Goal: Obtain resource: Download file/media

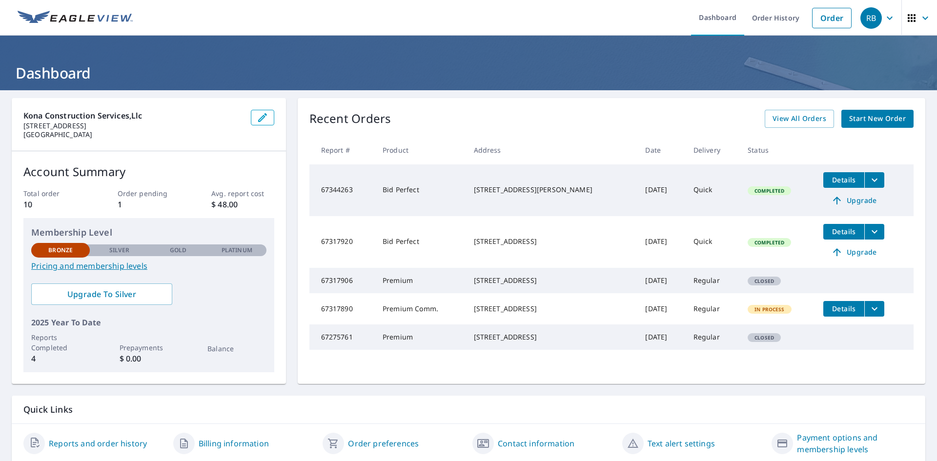
click at [869, 179] on icon "filesDropdownBtn-67344263" at bounding box center [875, 180] width 12 height 12
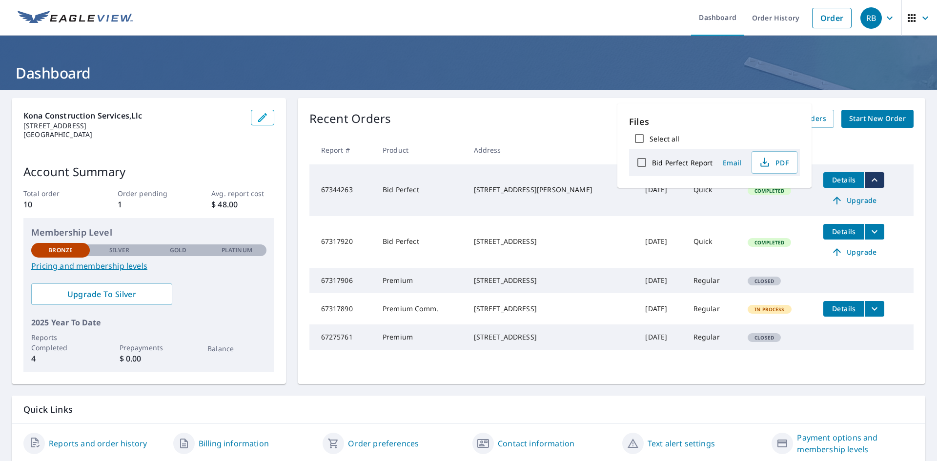
click at [640, 164] on input "Bid Perfect Report" at bounding box center [642, 162] width 21 height 21
checkbox input "true"
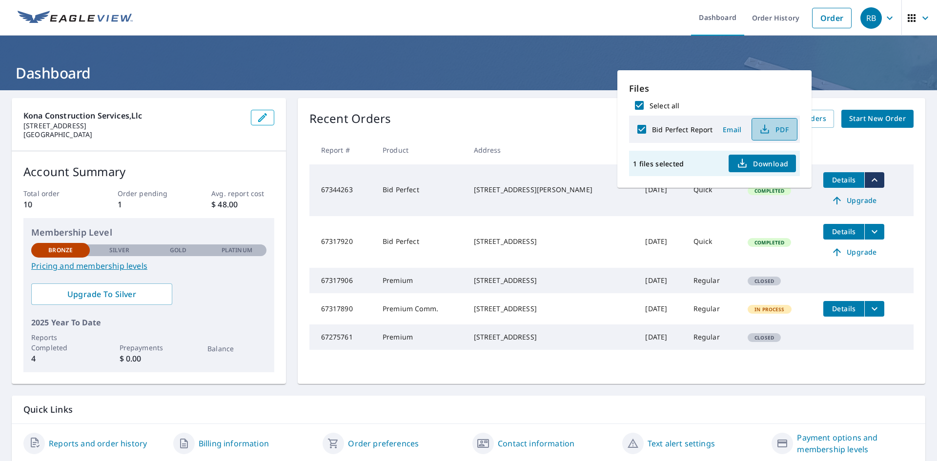
click at [776, 131] on span "PDF" at bounding box center [773, 129] width 31 height 12
click at [831, 45] on header "Dashboard" at bounding box center [468, 63] width 937 height 55
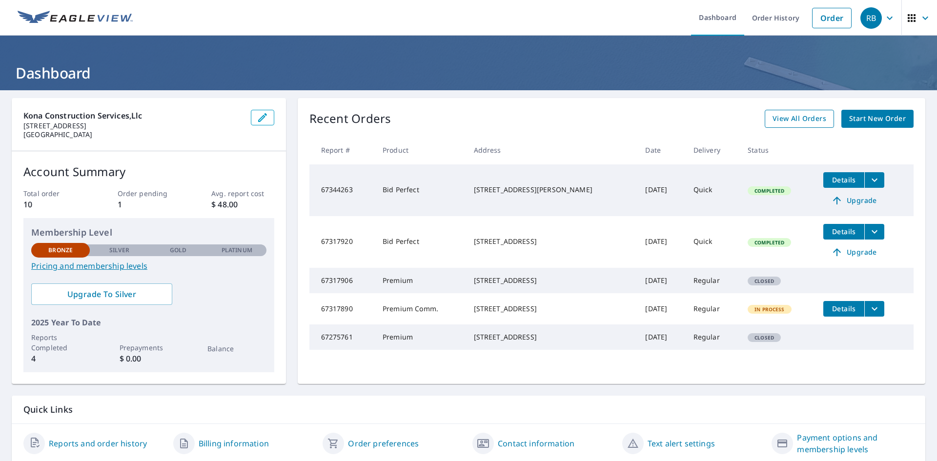
click at [811, 120] on span "View All Orders" at bounding box center [800, 119] width 54 height 12
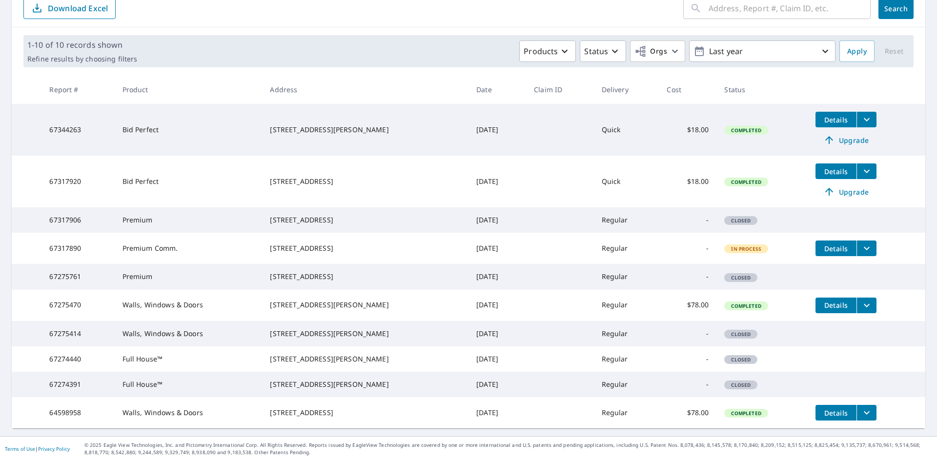
scroll to position [172, 0]
click at [862, 298] on button "filesDropdownBtn-67275470" at bounding box center [867, 306] width 20 height 16
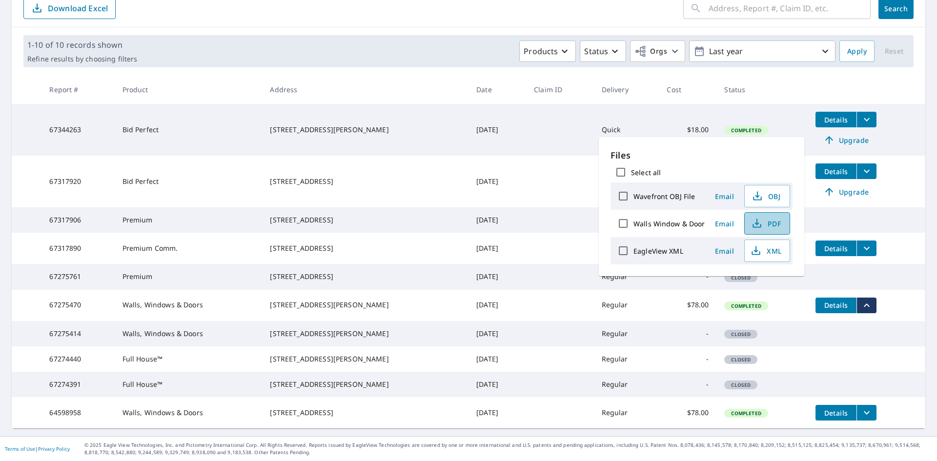
click at [764, 221] on span "PDF" at bounding box center [766, 224] width 31 height 12
